Goal: Complete application form

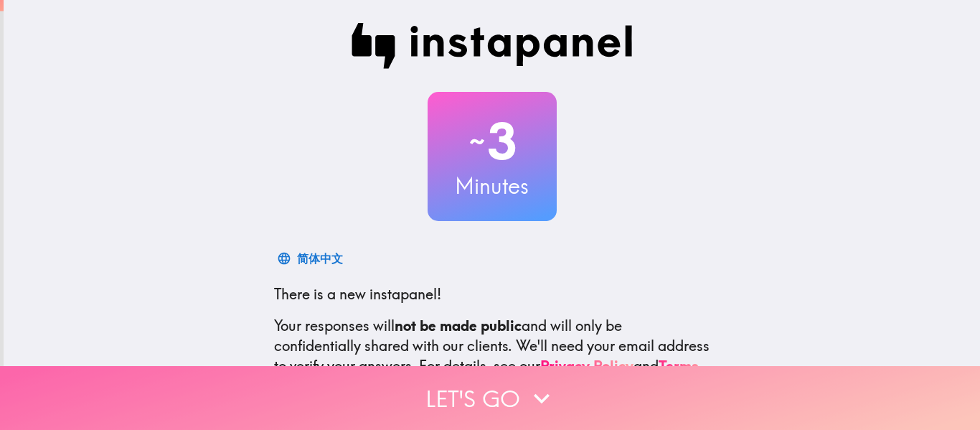
click at [506, 391] on button "Let's go" at bounding box center [490, 398] width 980 height 64
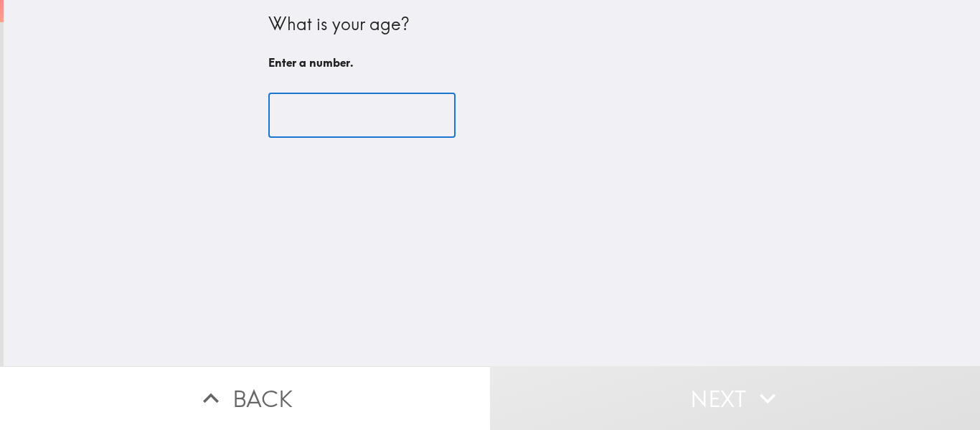
click at [355, 121] on input "number" at bounding box center [361, 115] width 187 height 45
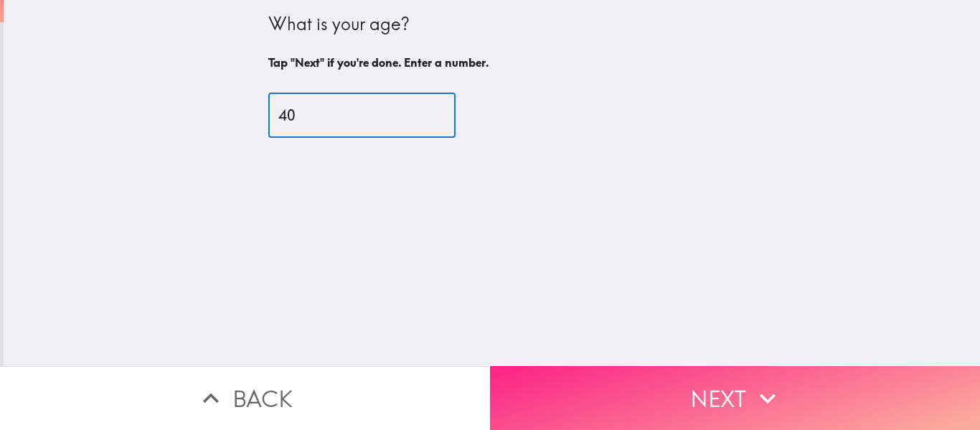
type input "40"
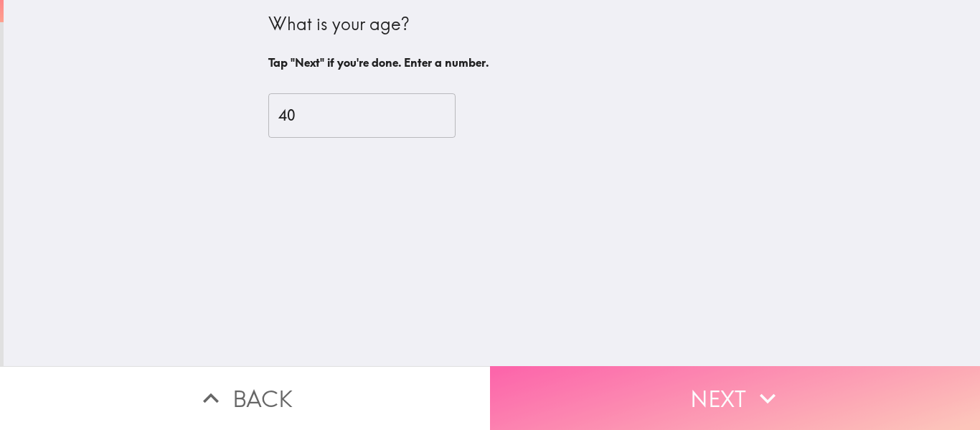
click at [678, 366] on button "Next" at bounding box center [735, 398] width 490 height 64
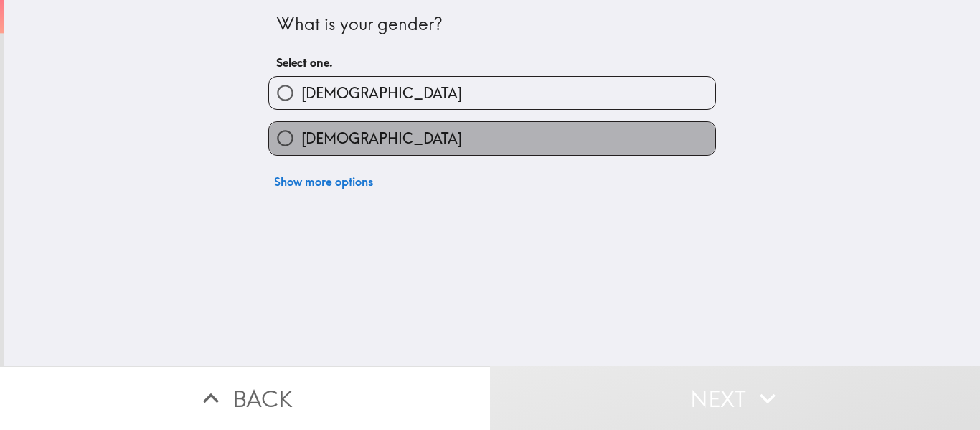
click at [404, 131] on label "[DEMOGRAPHIC_DATA]" at bounding box center [492, 138] width 446 height 32
click at [301, 131] on input "[DEMOGRAPHIC_DATA]" at bounding box center [285, 138] width 32 height 32
radio input "true"
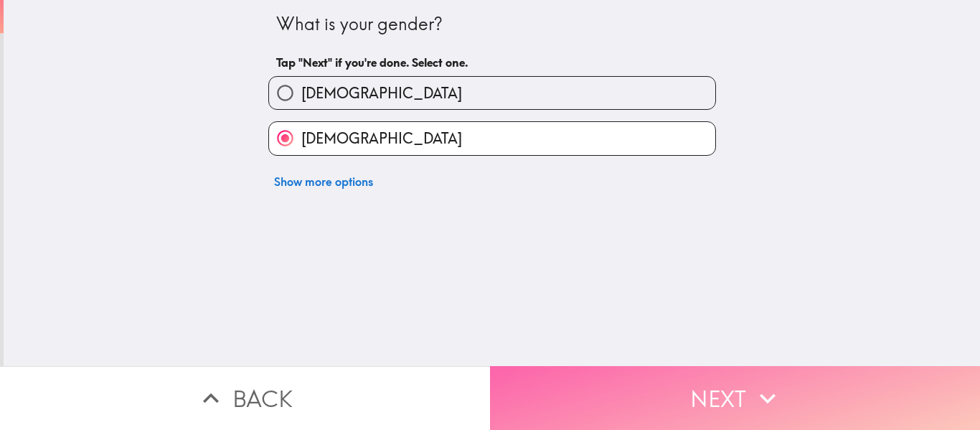
click at [685, 377] on button "Next" at bounding box center [735, 398] width 490 height 64
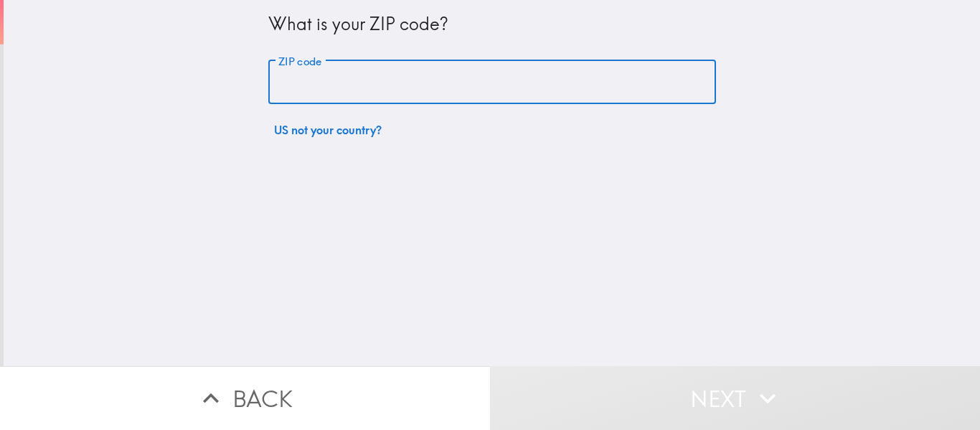
click at [393, 83] on input "ZIP code" at bounding box center [492, 82] width 448 height 45
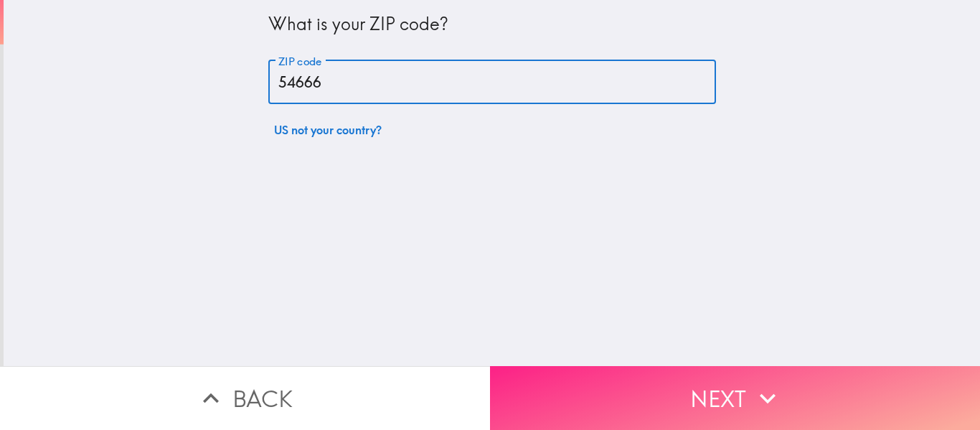
type input "54666"
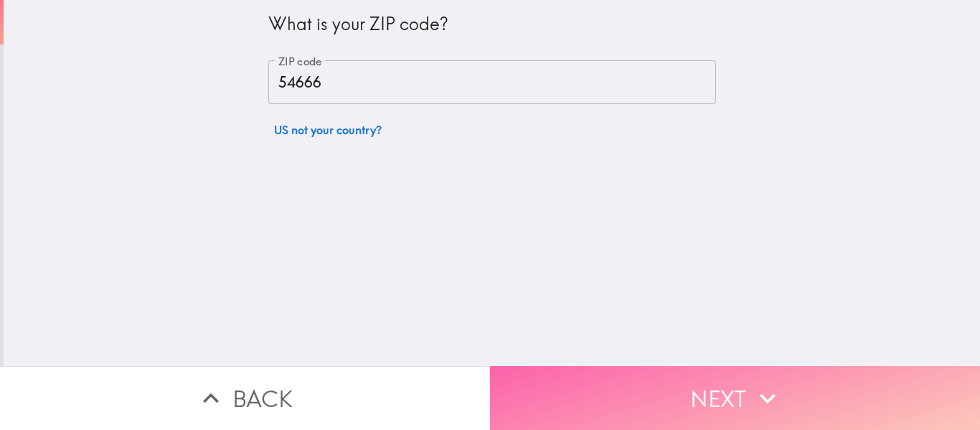
click at [588, 387] on button "Next" at bounding box center [735, 398] width 490 height 64
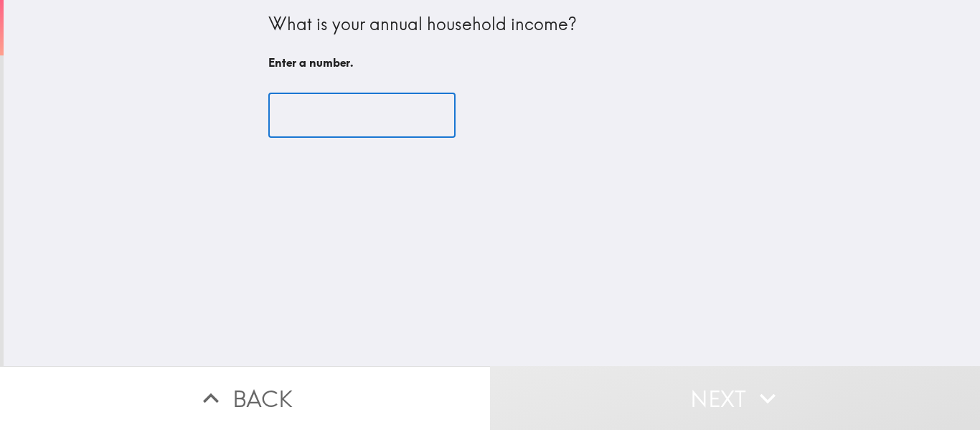
click at [362, 101] on input "number" at bounding box center [361, 115] width 187 height 45
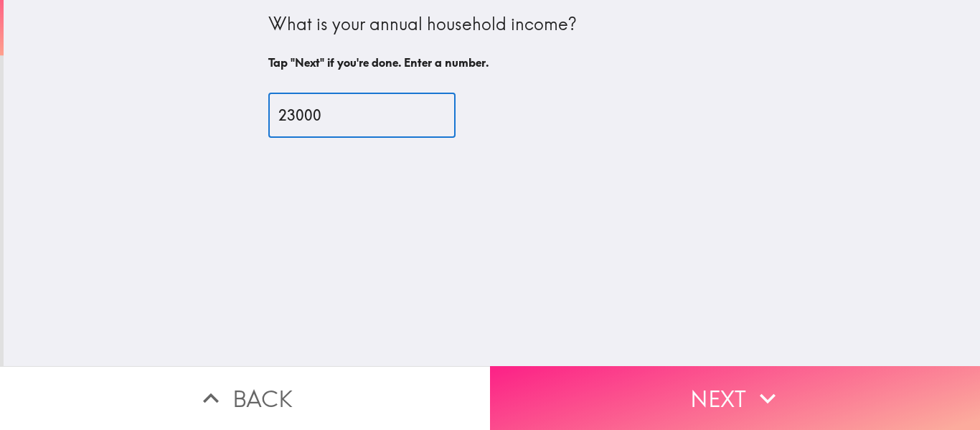
type input "23000"
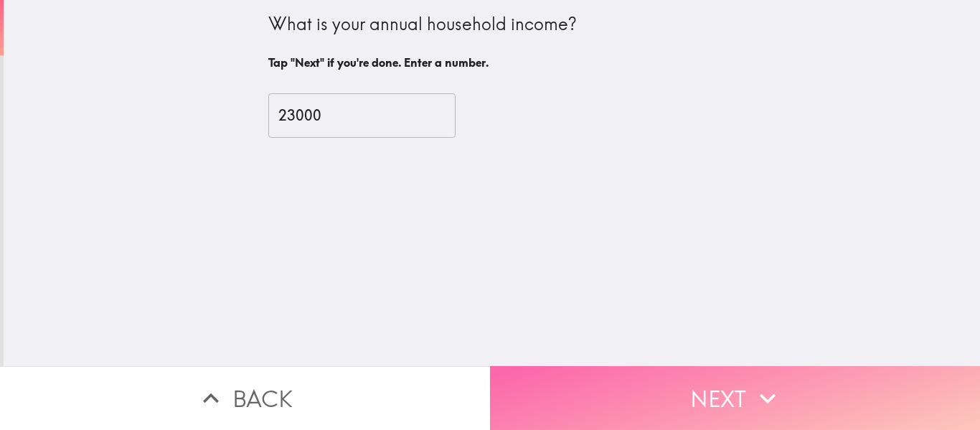
click at [655, 393] on button "Next" at bounding box center [735, 398] width 490 height 64
